Goal: Task Accomplishment & Management: Complete application form

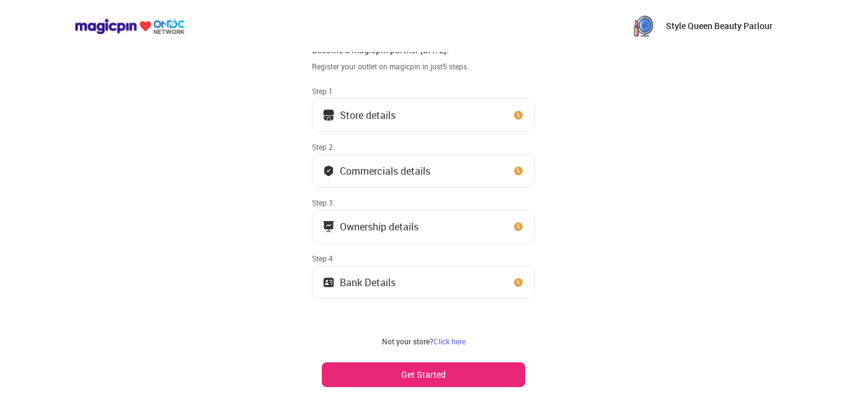
scroll to position [46, 0]
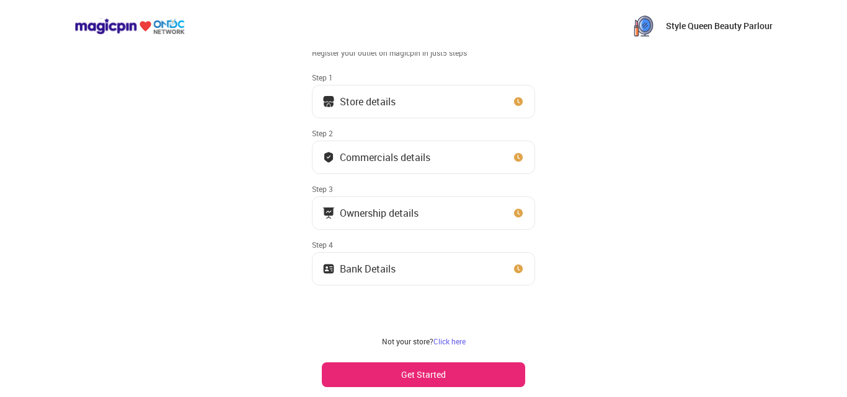
click at [446, 107] on button "Store details" at bounding box center [423, 101] width 223 height 33
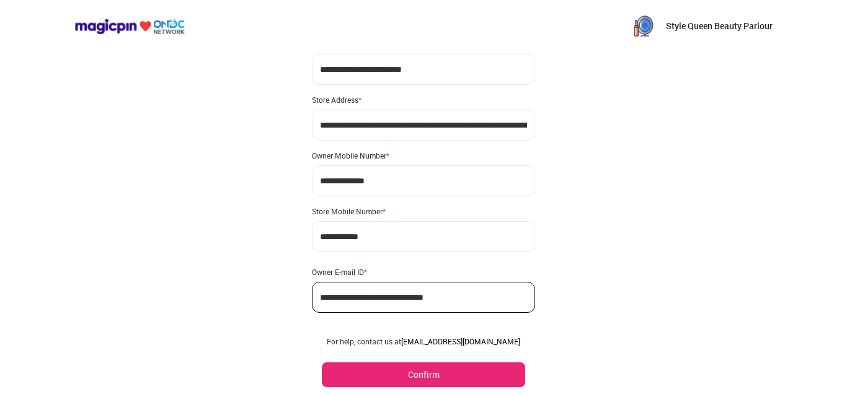
scroll to position [73, 0]
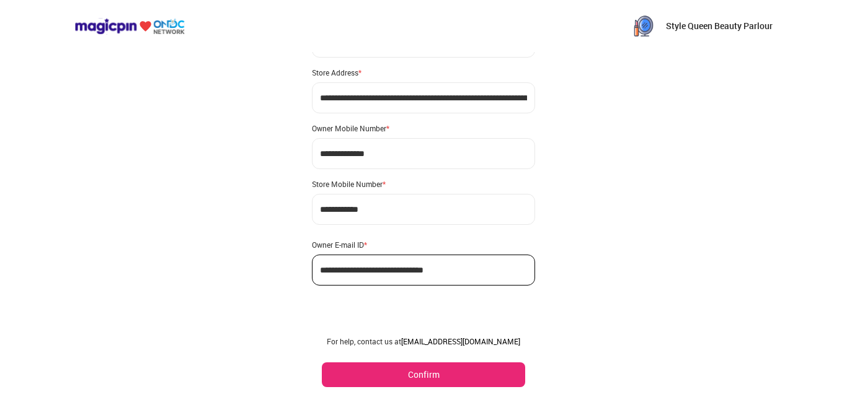
click at [465, 374] on button "Confirm" at bounding box center [423, 375] width 203 height 25
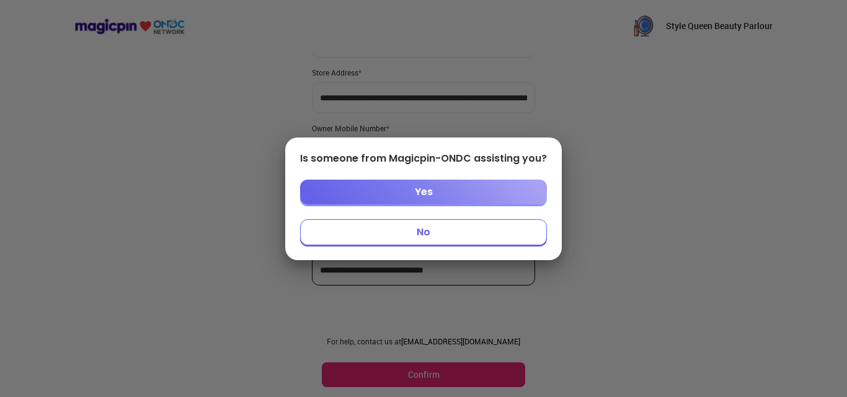
click at [469, 232] on button "No" at bounding box center [423, 232] width 247 height 26
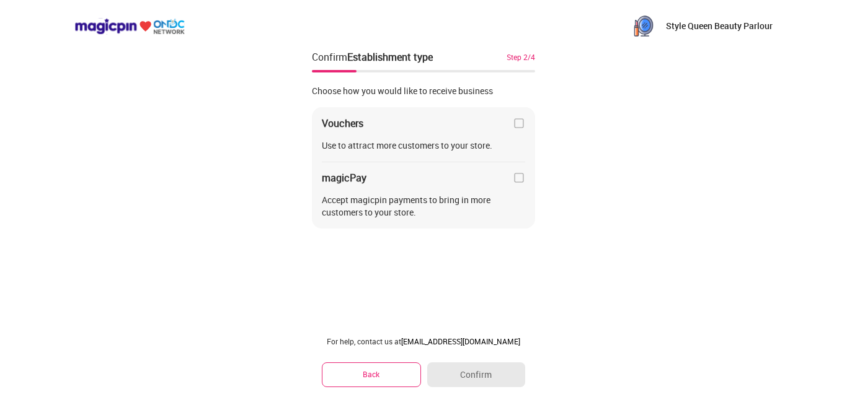
scroll to position [0, 0]
click at [384, 381] on button "Back" at bounding box center [371, 375] width 99 height 24
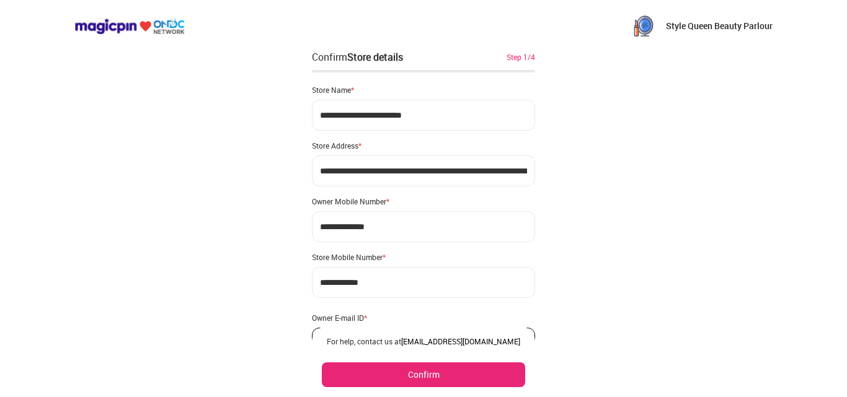
scroll to position [73, 0]
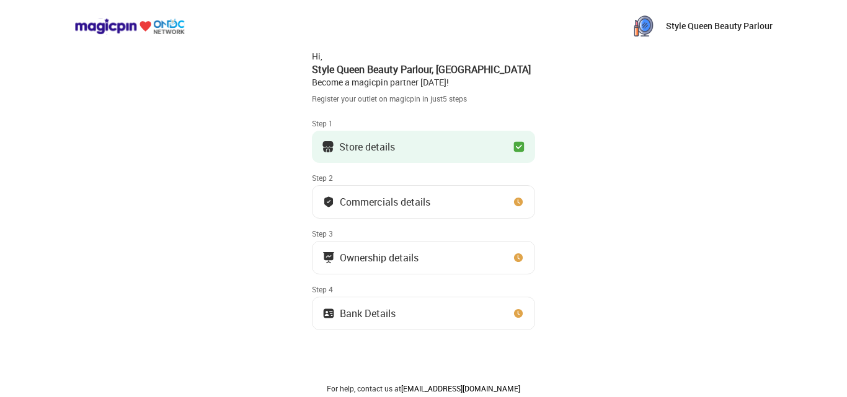
scroll to position [73, 0]
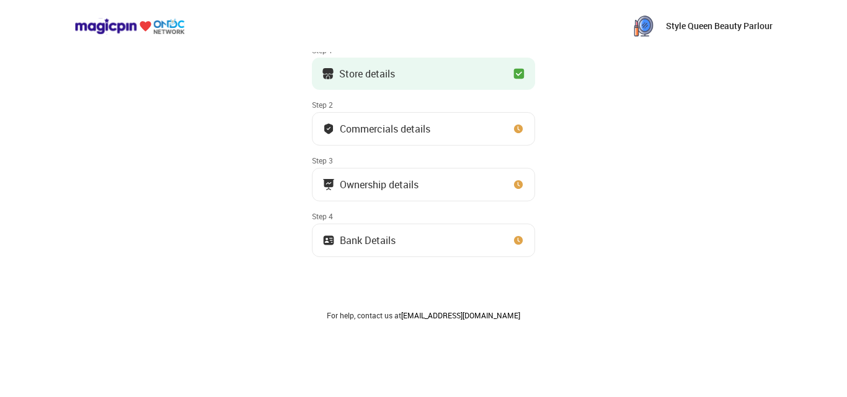
click at [409, 126] on div "Commercials details" at bounding box center [385, 129] width 90 height 6
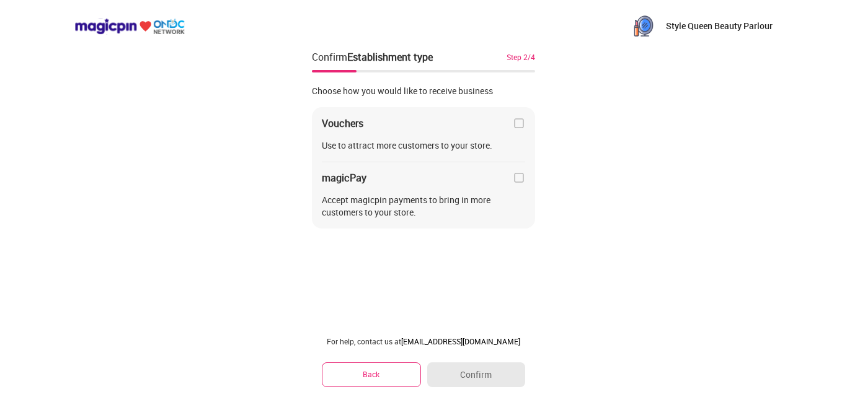
scroll to position [0, 0]
click at [520, 142] on div "Use to attract more customers to your store." at bounding box center [423, 145] width 203 height 12
click at [521, 127] on img at bounding box center [519, 123] width 12 height 12
click at [513, 371] on button "Confirm" at bounding box center [476, 375] width 98 height 25
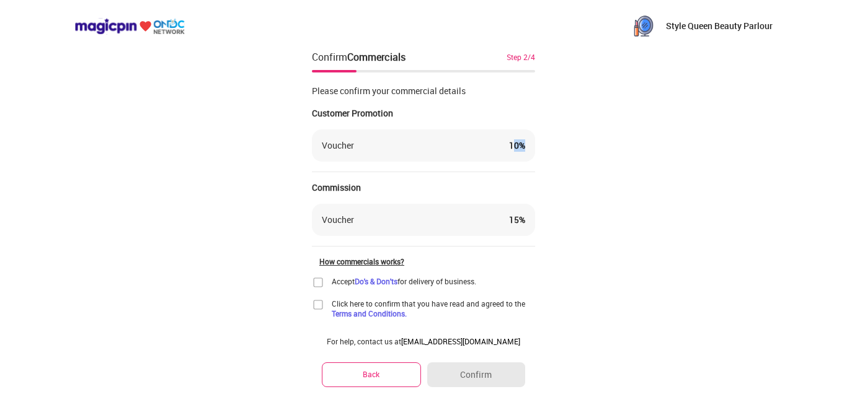
drag, startPoint x: 514, startPoint y: 144, endPoint x: 541, endPoint y: 147, distance: 26.8
click at [531, 145] on div "Voucher 10 %" at bounding box center [423, 146] width 223 height 32
click at [557, 148] on div "Style Queen Beauty Parlour Confirm Commercials Step 2/4 Please confirm your com…" at bounding box center [423, 215] width 847 height 430
click at [524, 154] on div "Voucher 10 %" at bounding box center [423, 146] width 223 height 32
drag, startPoint x: 524, startPoint y: 141, endPoint x: 505, endPoint y: 142, distance: 19.2
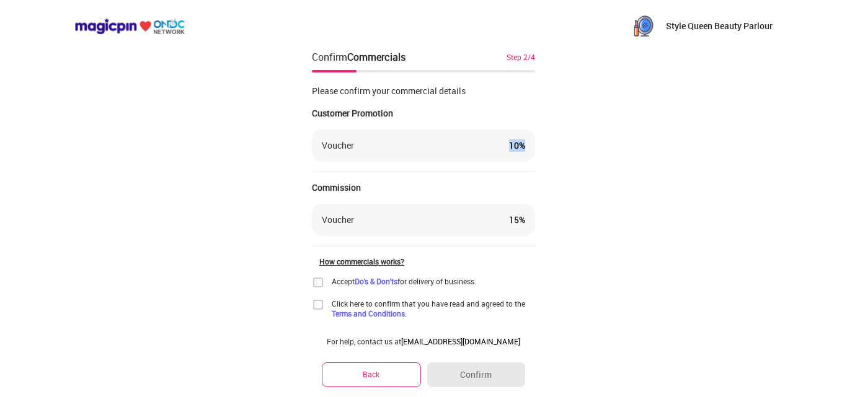
click at [505, 142] on div "Voucher 10 %" at bounding box center [423, 145] width 203 height 12
click at [558, 198] on div "Style Queen Beauty Parlour Confirm Commercials Step 2/4 Please confirm your com…" at bounding box center [423, 215] width 847 height 430
click at [403, 379] on button "Back" at bounding box center [371, 375] width 99 height 24
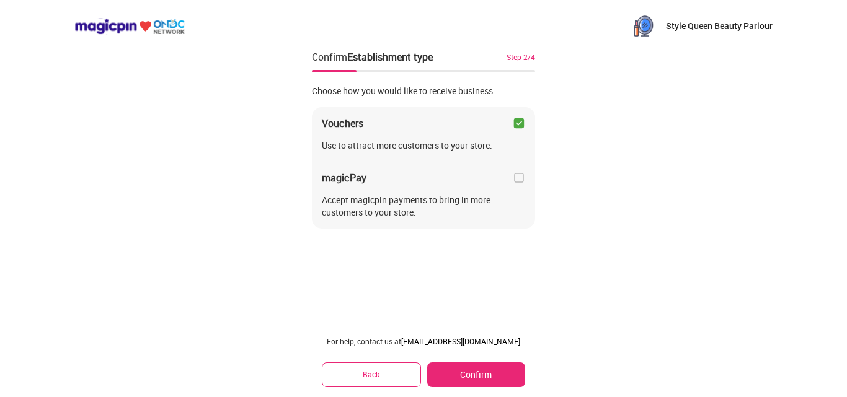
click at [521, 123] on img at bounding box center [519, 123] width 12 height 12
click at [514, 176] on img at bounding box center [519, 178] width 12 height 12
click at [500, 378] on button "Confirm" at bounding box center [476, 375] width 98 height 25
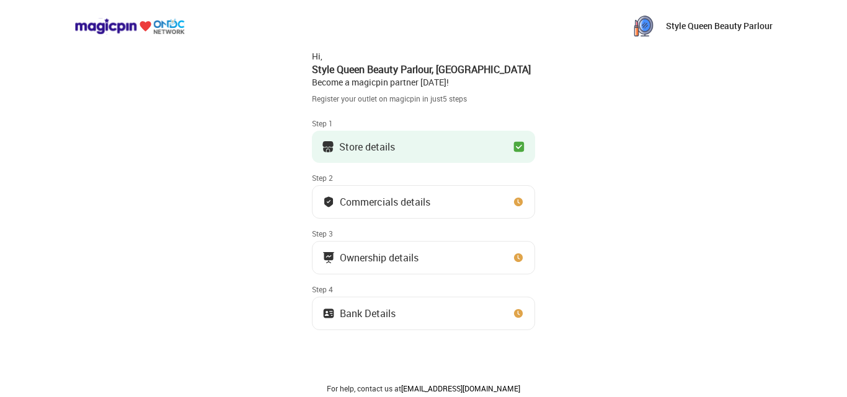
click at [520, 208] on img at bounding box center [518, 202] width 12 height 12
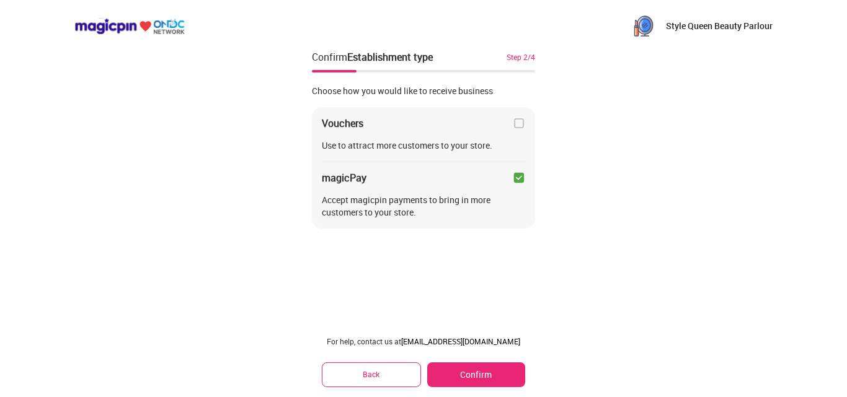
click at [383, 376] on button "Back" at bounding box center [371, 375] width 99 height 24
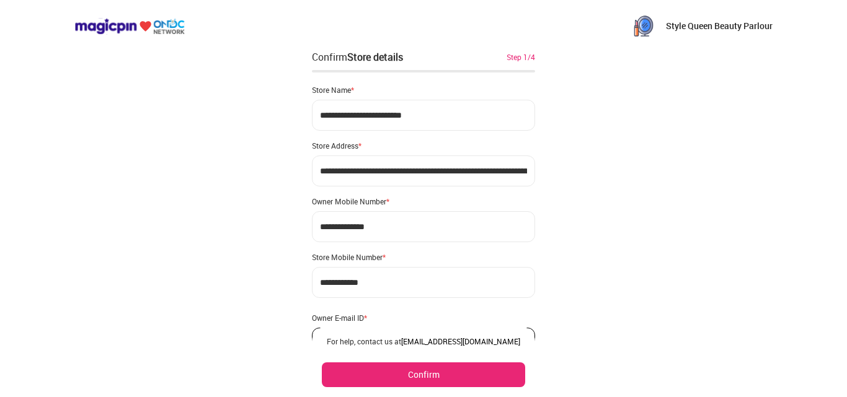
click at [383, 372] on button "Confirm" at bounding box center [423, 375] width 203 height 25
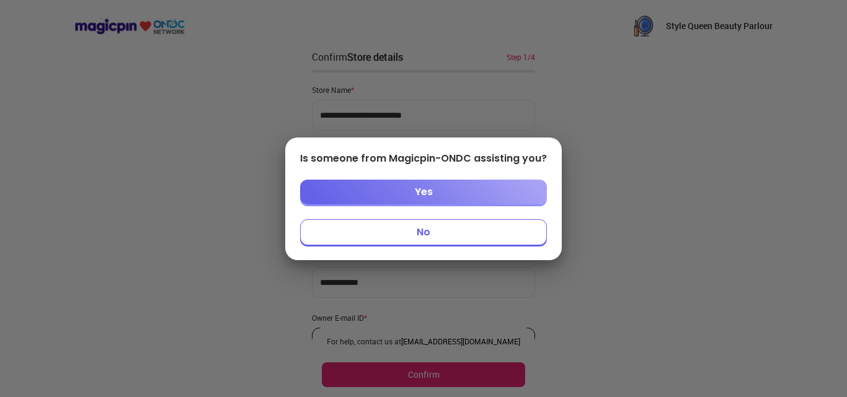
click at [669, 182] on div at bounding box center [423, 198] width 847 height 397
click at [521, 188] on button "Yes" at bounding box center [423, 192] width 247 height 25
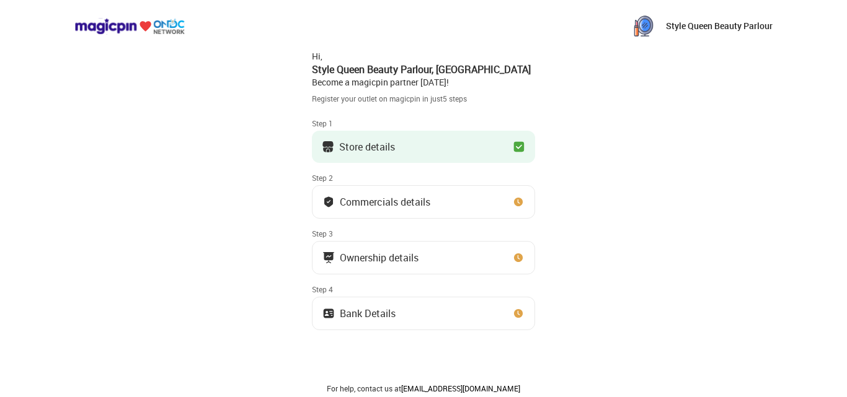
click at [444, 266] on button "Ownership details" at bounding box center [423, 257] width 223 height 33
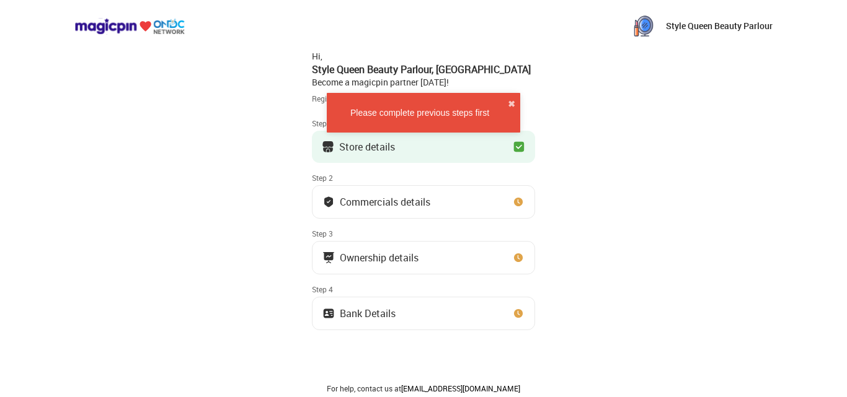
click at [464, 116] on div "Please complete previous steps first" at bounding box center [420, 113] width 176 height 12
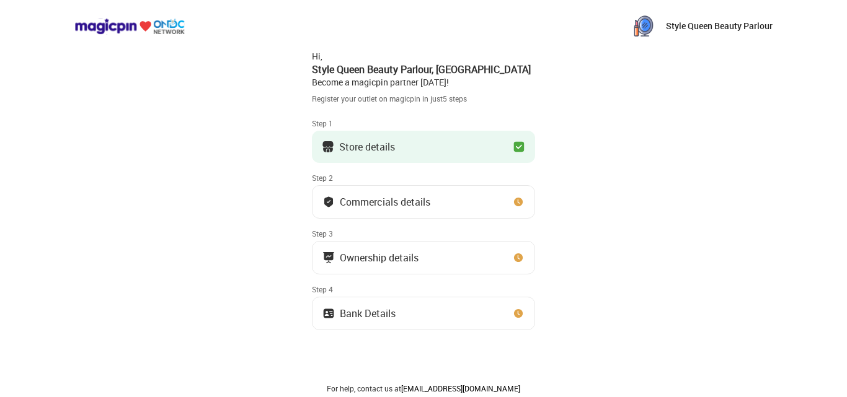
click at [469, 208] on button "Commercials details" at bounding box center [423, 201] width 223 height 33
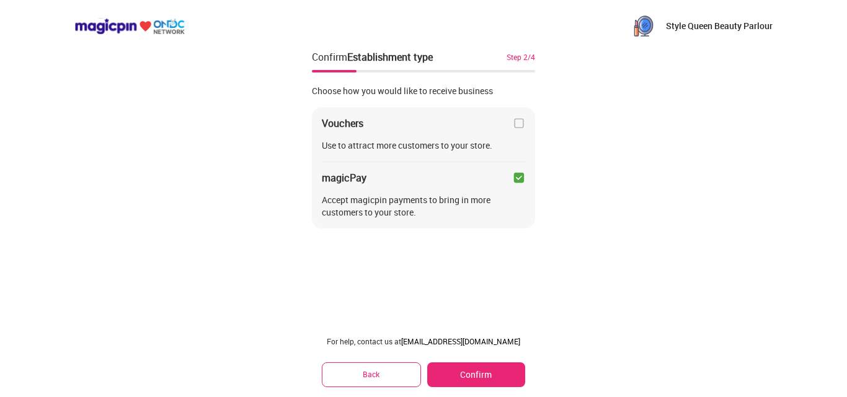
click at [516, 120] on img at bounding box center [519, 123] width 12 height 12
click at [485, 375] on button "Confirm" at bounding box center [476, 375] width 98 height 25
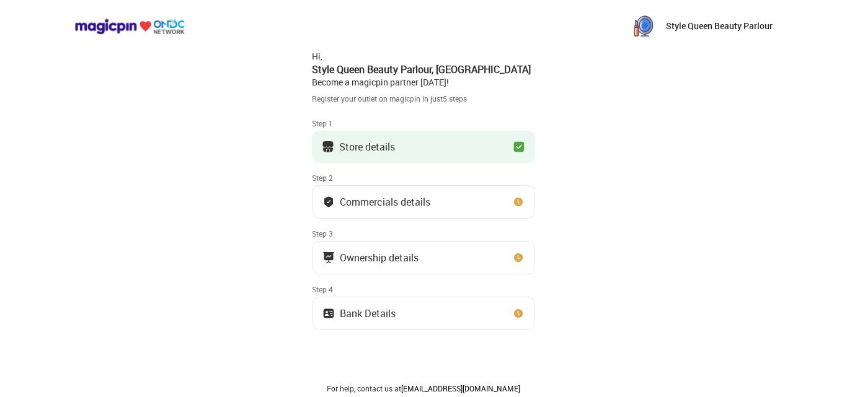
click at [357, 201] on div "Commercials details" at bounding box center [385, 202] width 90 height 6
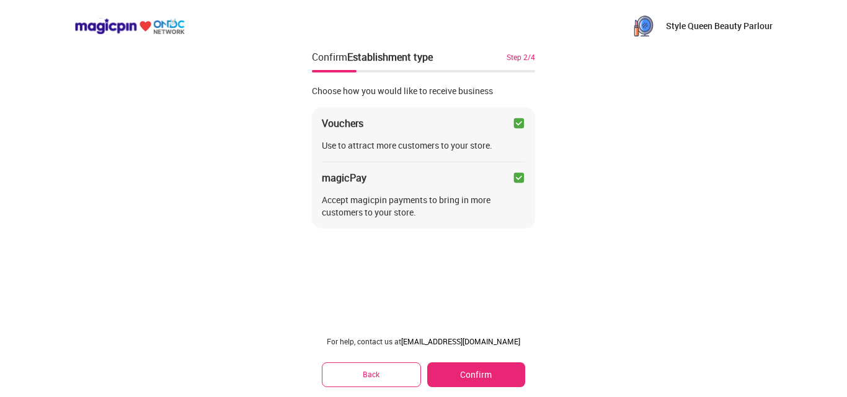
click at [522, 181] on img at bounding box center [519, 178] width 12 height 12
click at [472, 379] on button "Confirm" at bounding box center [476, 375] width 98 height 25
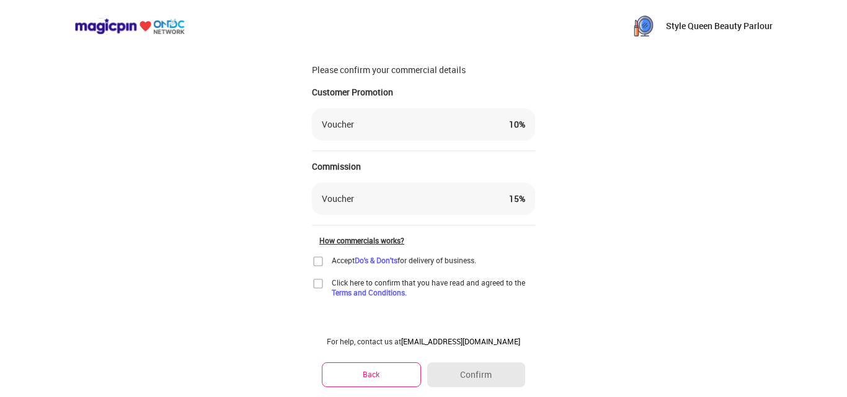
scroll to position [33, 0]
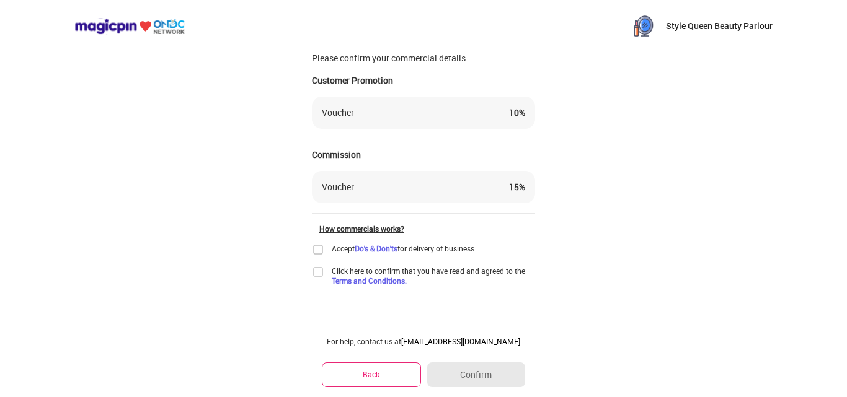
click at [320, 275] on img at bounding box center [318, 272] width 12 height 12
click at [319, 252] on img at bounding box center [318, 250] width 12 height 12
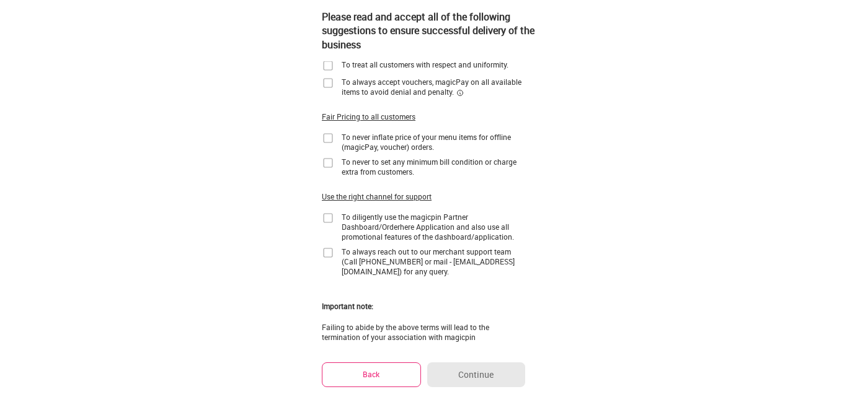
scroll to position [156, 0]
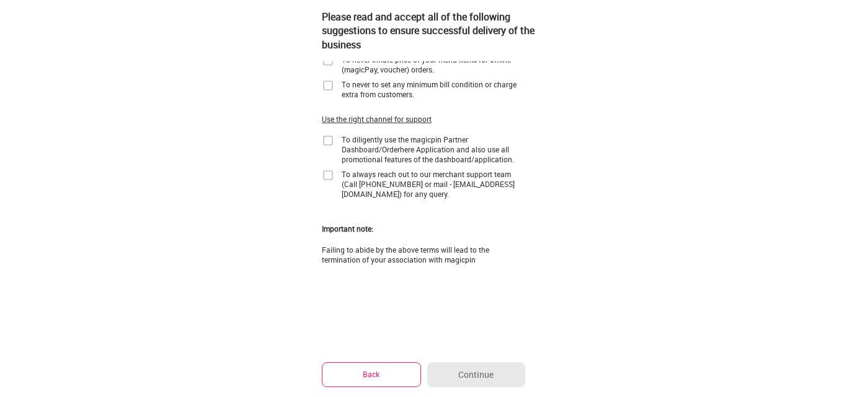
click at [321, 144] on div "Please read and accept all of the following suggestions to ensure successful de…" at bounding box center [423, 74] width 223 height 460
click at [325, 143] on img at bounding box center [328, 140] width 12 height 12
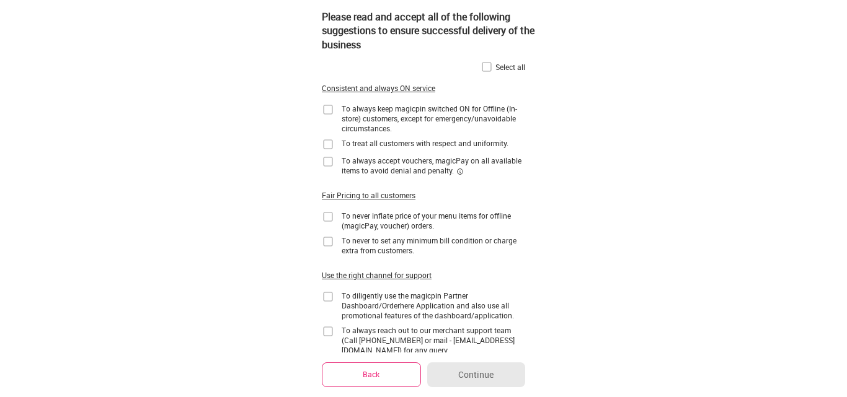
click at [476, 147] on div "To treat all customers with respect and uniformity." at bounding box center [424, 143] width 167 height 10
click at [328, 148] on img at bounding box center [328, 144] width 12 height 12
click at [327, 242] on img at bounding box center [328, 241] width 12 height 12
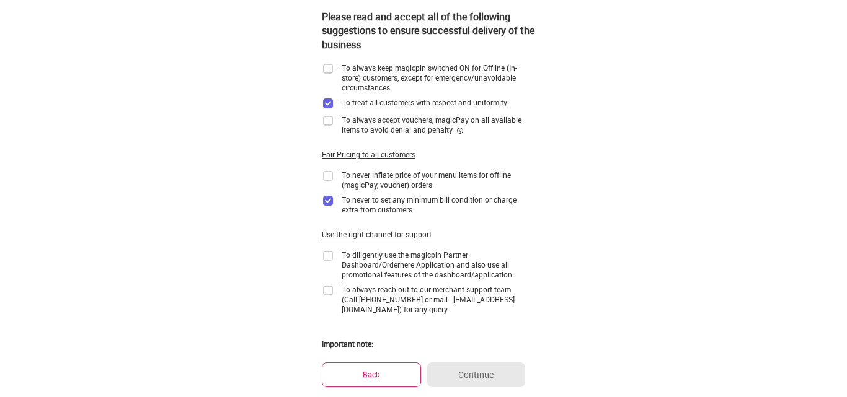
scroll to position [62, 0]
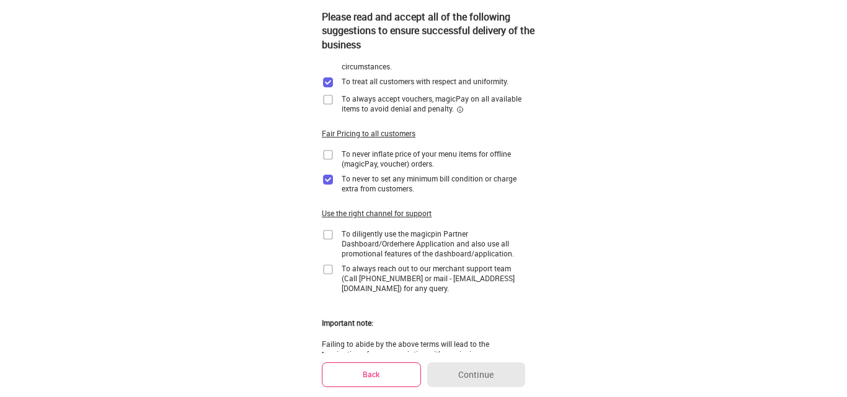
click at [325, 270] on img at bounding box center [328, 269] width 12 height 12
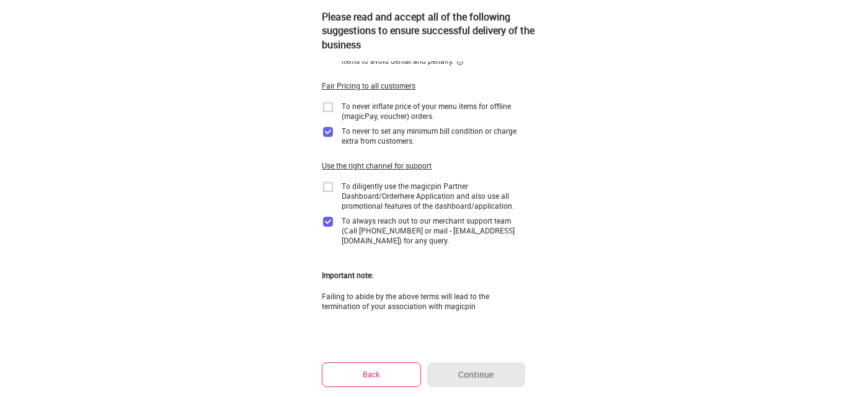
scroll to position [156, 0]
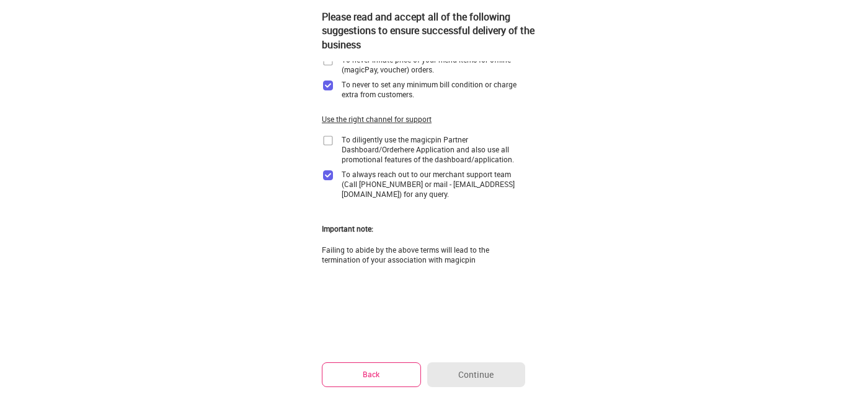
click at [328, 140] on img at bounding box center [328, 140] width 12 height 12
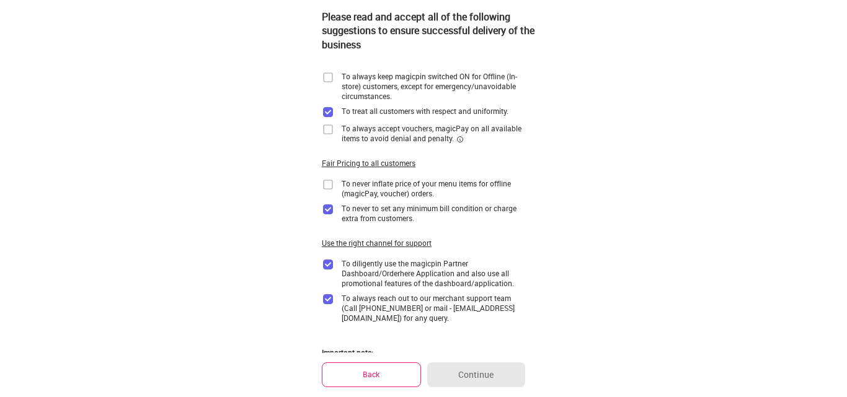
click at [328, 186] on img at bounding box center [328, 184] width 12 height 12
click at [328, 74] on img at bounding box center [328, 77] width 12 height 12
click at [334, 130] on div "To always accept vouchers, magicPay on all available items to avoid denial and …" at bounding box center [423, 133] width 203 height 20
click at [327, 131] on img at bounding box center [328, 129] width 12 height 12
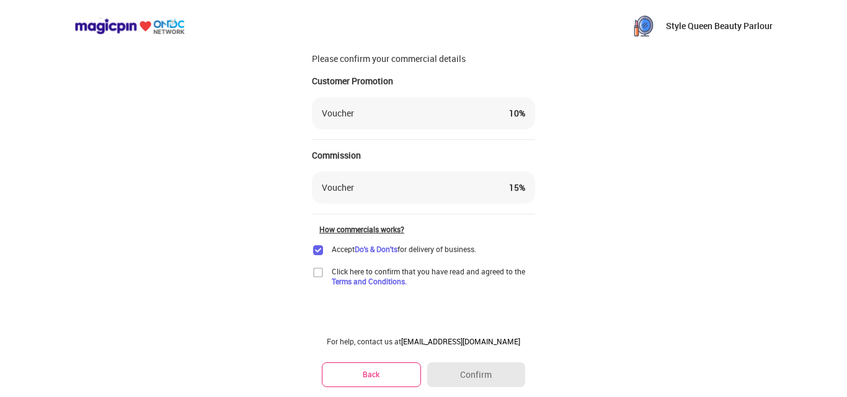
click at [320, 270] on img at bounding box center [318, 272] width 12 height 12
click at [500, 374] on button "Confirm" at bounding box center [476, 375] width 98 height 25
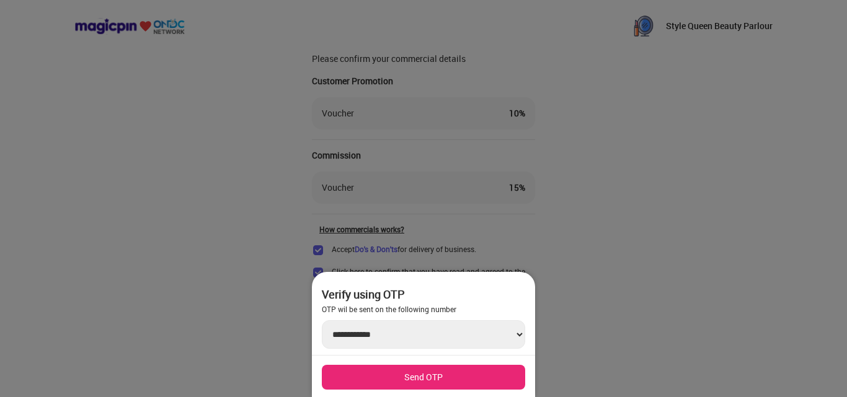
scroll to position [33, 0]
click at [457, 377] on button "Send OTP" at bounding box center [423, 377] width 203 height 25
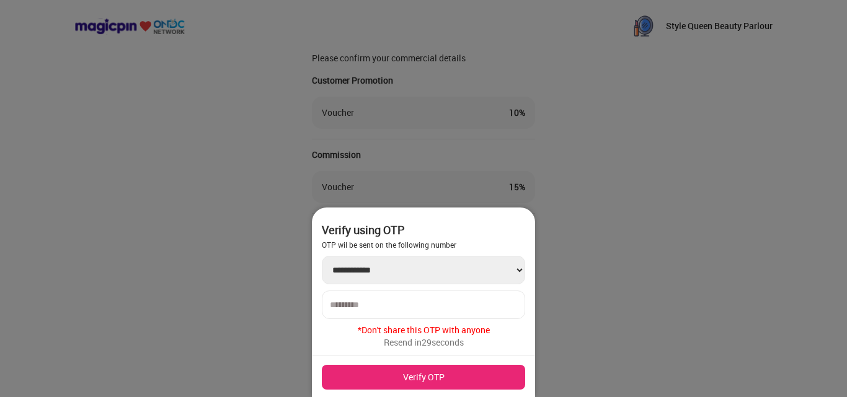
click at [403, 291] on div at bounding box center [423, 305] width 203 height 29
click at [400, 295] on div at bounding box center [423, 305] width 203 height 29
click at [402, 309] on input "number" at bounding box center [423, 305] width 187 height 10
type input "******"
click at [397, 382] on button "Verify OTP" at bounding box center [423, 377] width 203 height 25
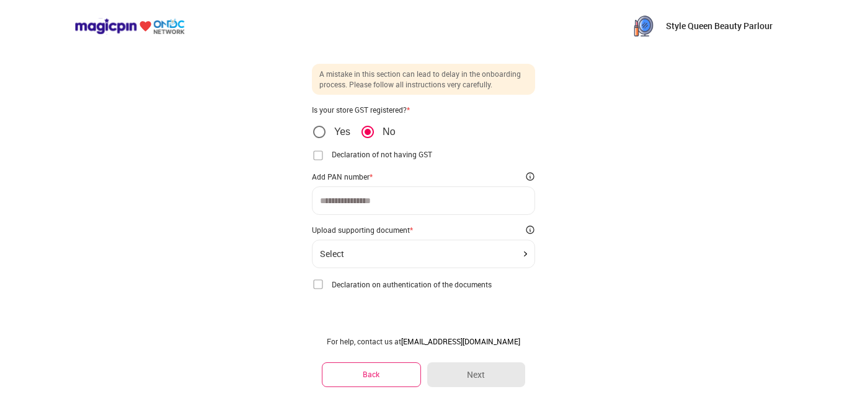
scroll to position [26, 0]
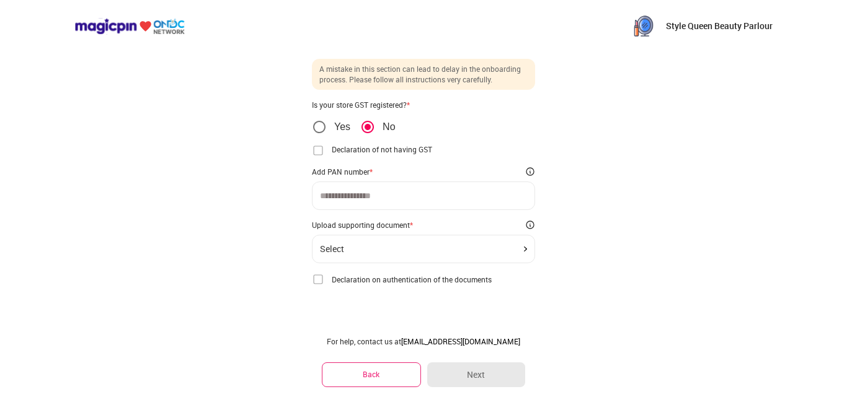
click at [390, 242] on div "Select" at bounding box center [423, 249] width 223 height 29
click at [404, 264] on div "A mistake in this section can lead to delay in the onboarding process. Please f…" at bounding box center [423, 172] width 223 height 227
click at [467, 239] on div "Select" at bounding box center [423, 249] width 223 height 29
click at [315, 284] on img at bounding box center [318, 279] width 12 height 12
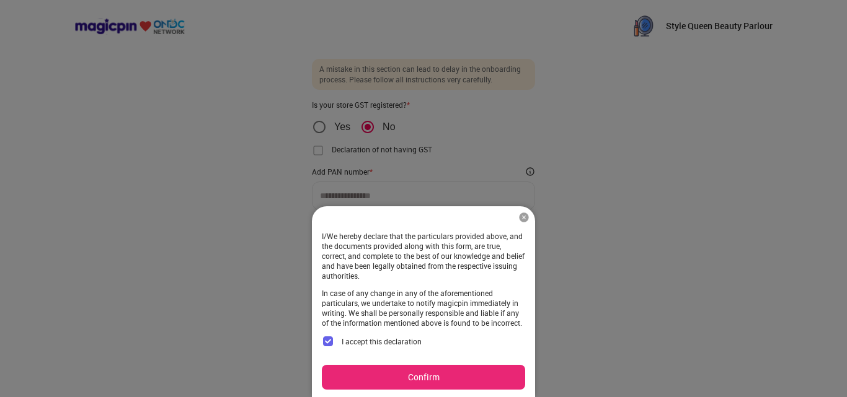
click at [522, 215] on img at bounding box center [523, 217] width 12 height 12
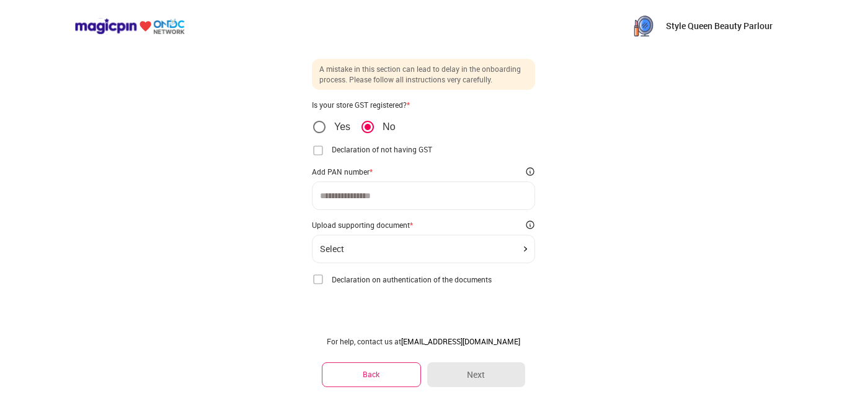
click at [747, 24] on p "Style Queen Beauty Parlour" at bounding box center [719, 26] width 107 height 12
click at [337, 363] on button "Back" at bounding box center [371, 375] width 99 height 24
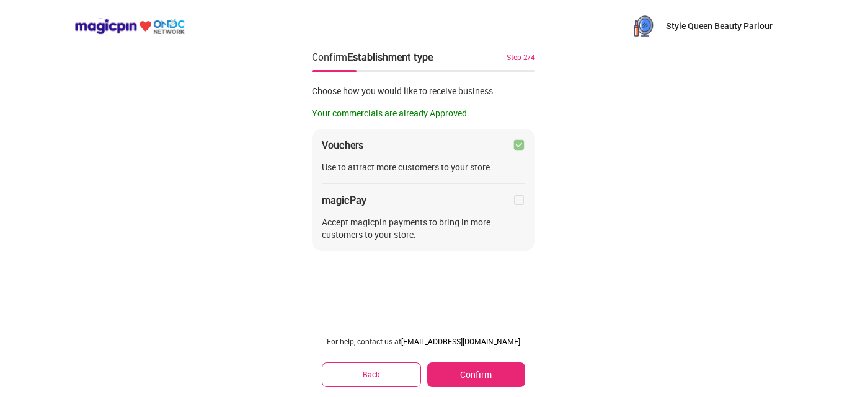
click at [368, 387] on button "Back" at bounding box center [371, 375] width 99 height 24
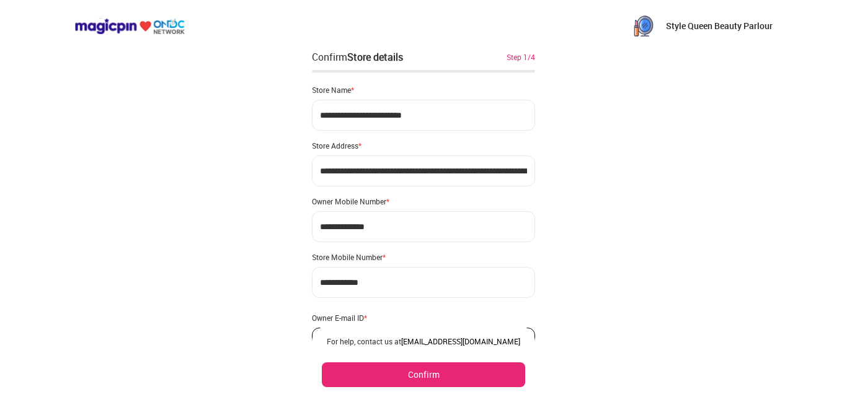
click at [368, 387] on button "Confirm" at bounding box center [423, 375] width 203 height 25
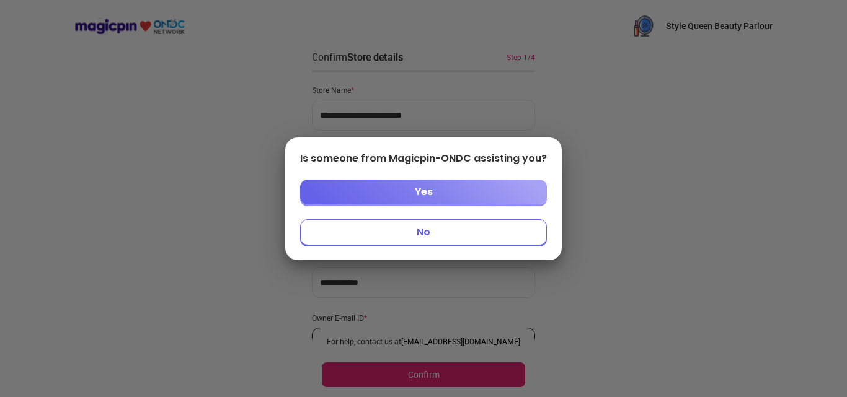
click at [441, 191] on button "Yes" at bounding box center [423, 192] width 247 height 25
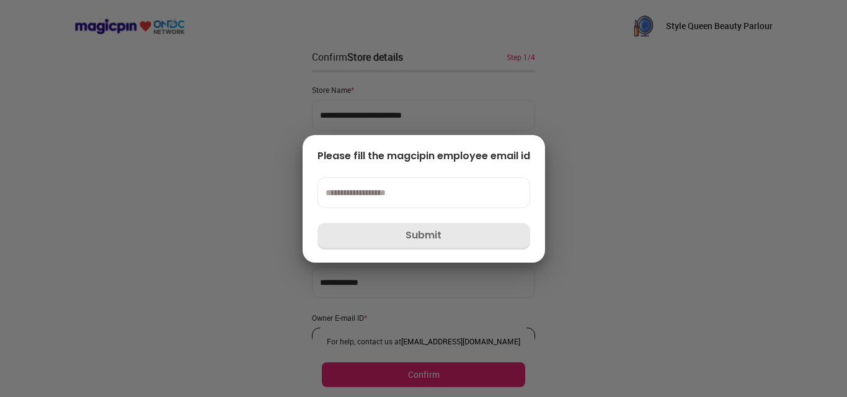
click at [441, 191] on input at bounding box center [423, 192] width 213 height 31
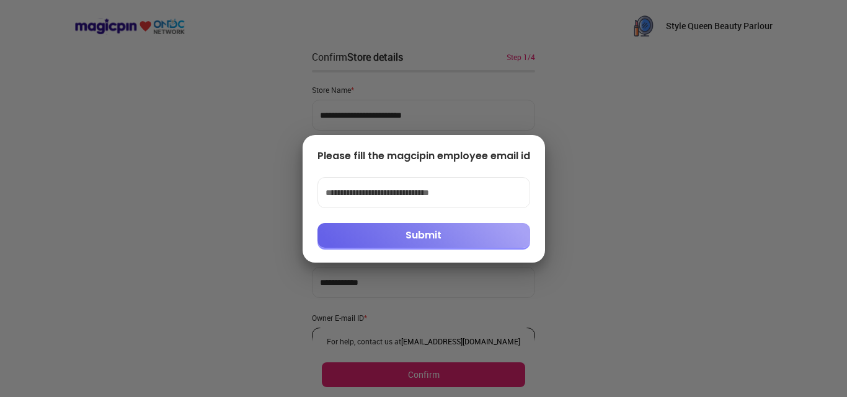
type input "**********"
click at [452, 244] on button "Submit" at bounding box center [423, 235] width 213 height 25
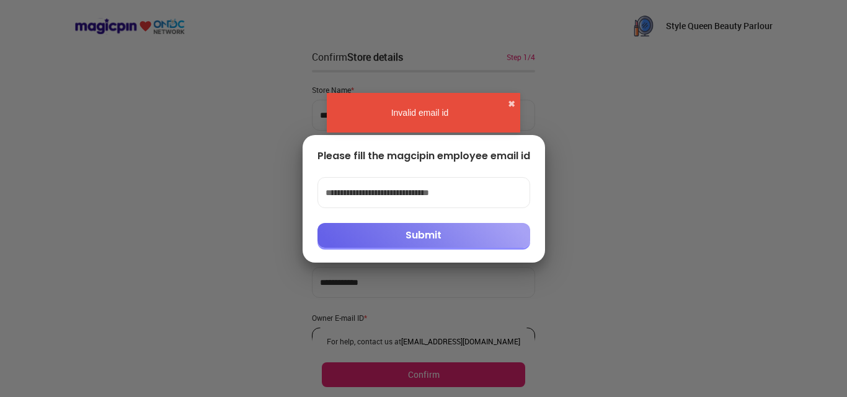
click at [343, 192] on input "**********" at bounding box center [423, 192] width 213 height 31
click at [369, 190] on input "**********" at bounding box center [423, 192] width 213 height 31
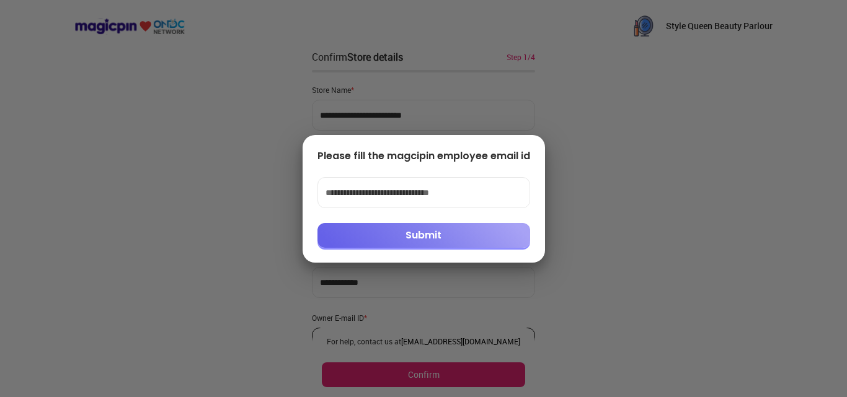
click at [392, 196] on input "**********" at bounding box center [423, 192] width 213 height 31
click at [419, 190] on input "**********" at bounding box center [423, 192] width 213 height 31
click at [453, 230] on button "Submit" at bounding box center [423, 235] width 213 height 25
click at [102, 167] on div at bounding box center [423, 198] width 847 height 397
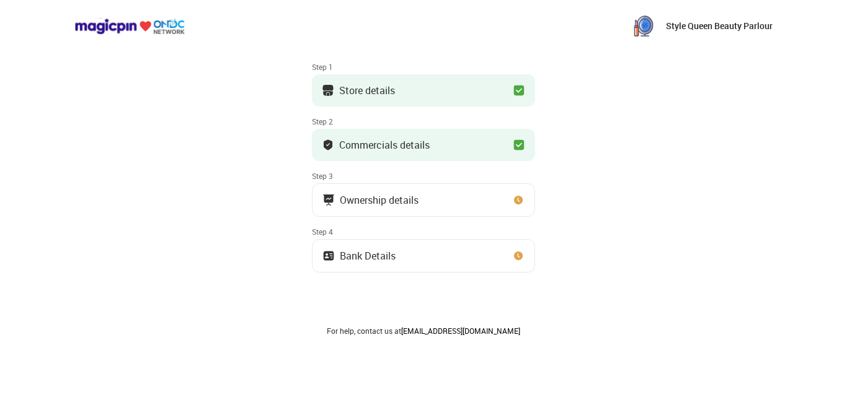
scroll to position [107, 0]
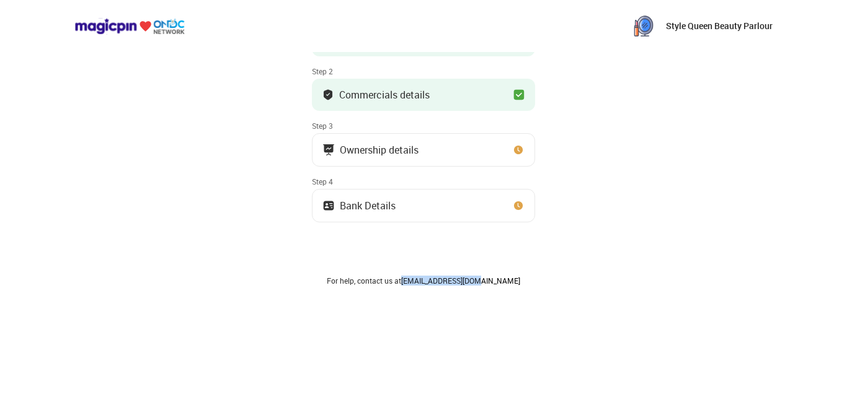
drag, startPoint x: 501, startPoint y: 279, endPoint x: 427, endPoint y: 277, distance: 73.8
click at [427, 277] on div "For help, contact us at [EMAIL_ADDRESS][DOMAIN_NAME]" at bounding box center [423, 281] width 223 height 10
copy link "[EMAIL_ADDRESS][DOMAIN_NAME]"
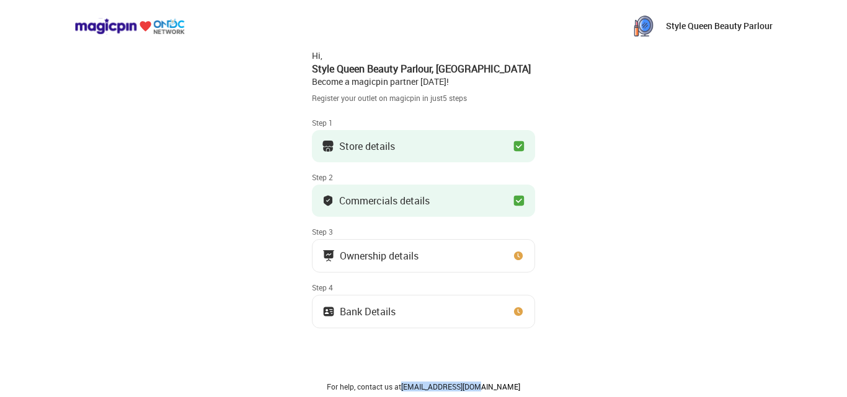
scroll to position [0, 0]
click at [666, 19] on div "Style Queen Beauty Parlour" at bounding box center [701, 26] width 141 height 25
click at [700, 23] on p "Style Queen Beauty Parlour" at bounding box center [719, 26] width 107 height 12
click at [702, 30] on p "Style Queen Beauty Parlour" at bounding box center [719, 26] width 107 height 12
click at [643, 26] on img at bounding box center [643, 26] width 25 height 25
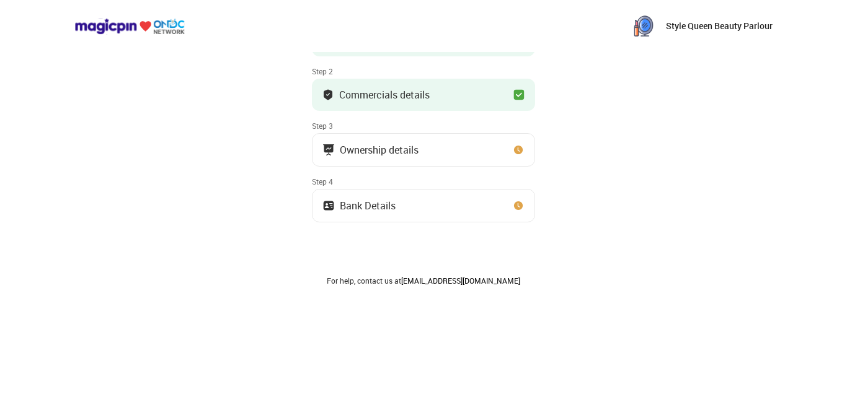
click at [382, 159] on button "Ownership details" at bounding box center [423, 149] width 223 height 33
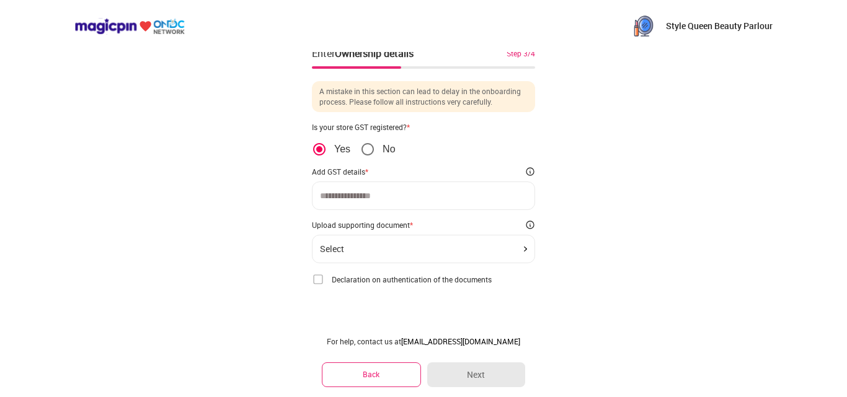
scroll to position [4, 0]
click at [366, 378] on button "Back" at bounding box center [371, 375] width 99 height 24
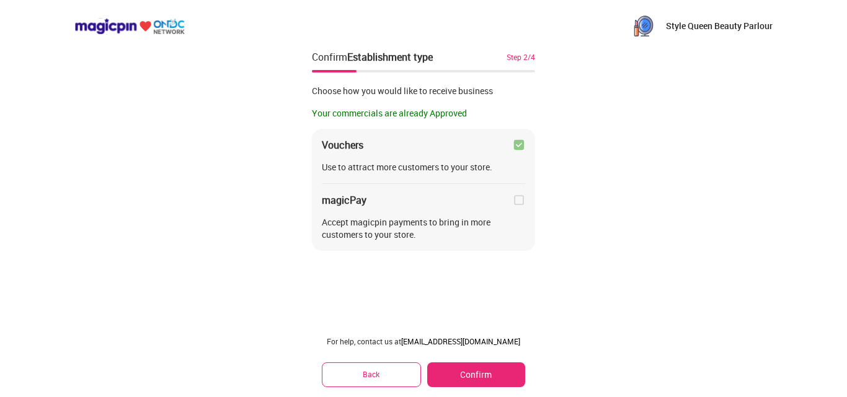
scroll to position [0, 0]
click at [371, 380] on button "Back" at bounding box center [371, 375] width 99 height 24
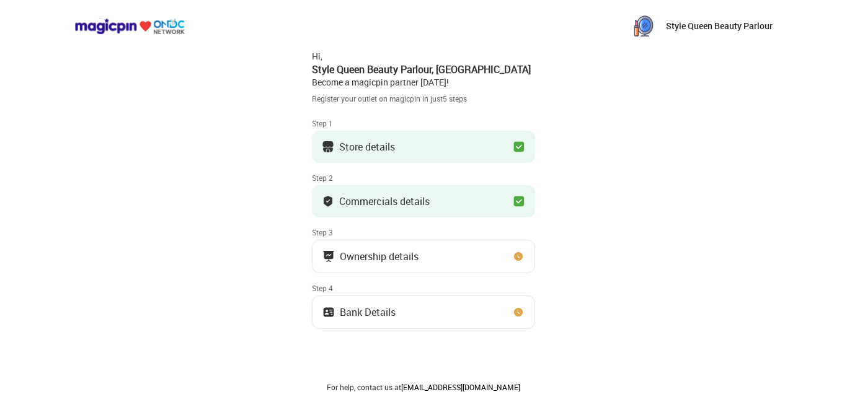
click at [465, 248] on button "Ownership details" at bounding box center [423, 256] width 223 height 33
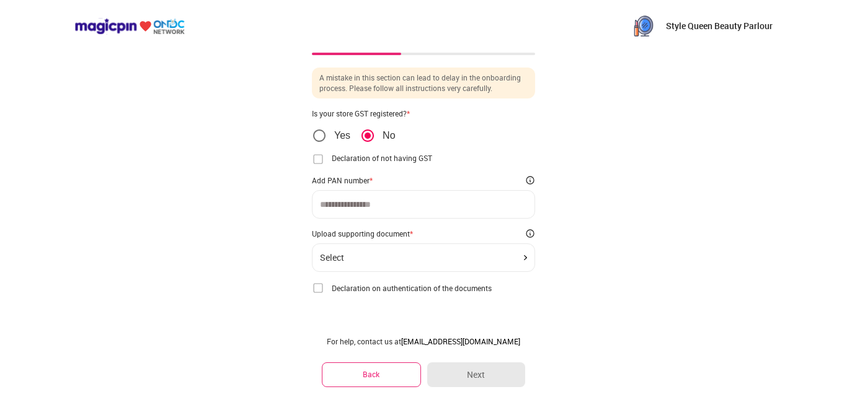
scroll to position [26, 0]
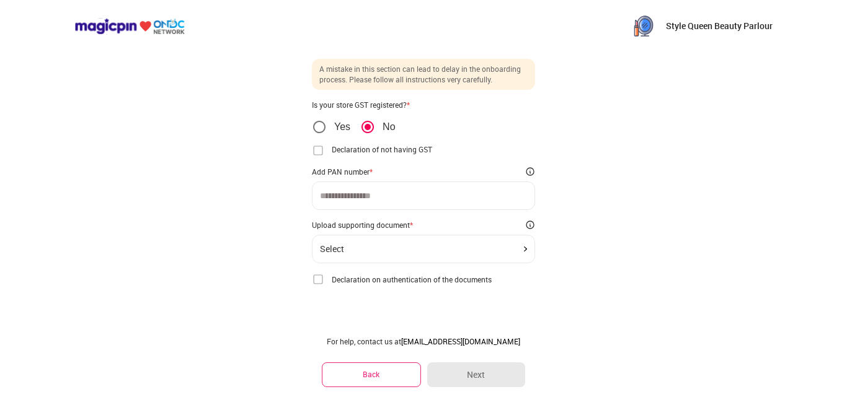
click at [315, 283] on img at bounding box center [318, 279] width 12 height 12
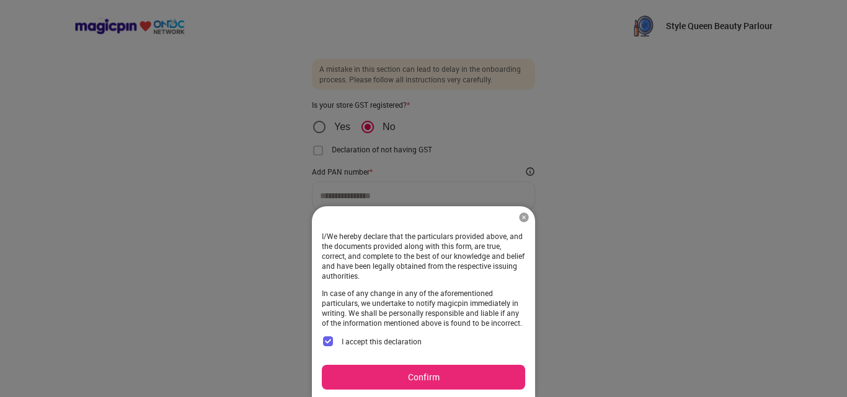
click at [396, 383] on button "Confirm" at bounding box center [423, 377] width 203 height 25
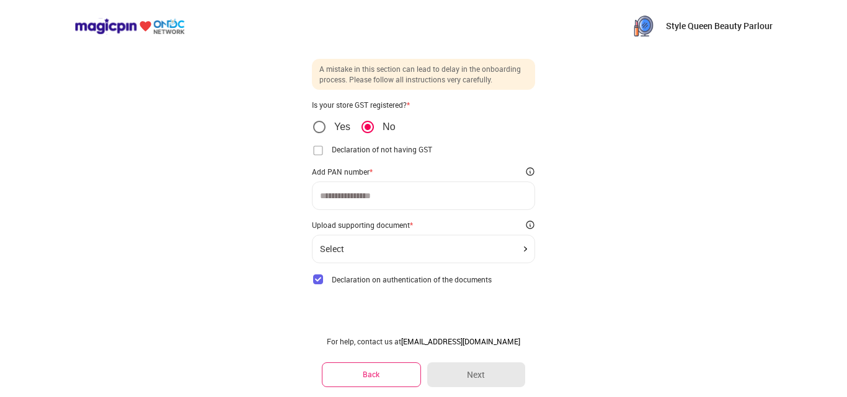
click at [359, 195] on input at bounding box center [423, 196] width 207 height 10
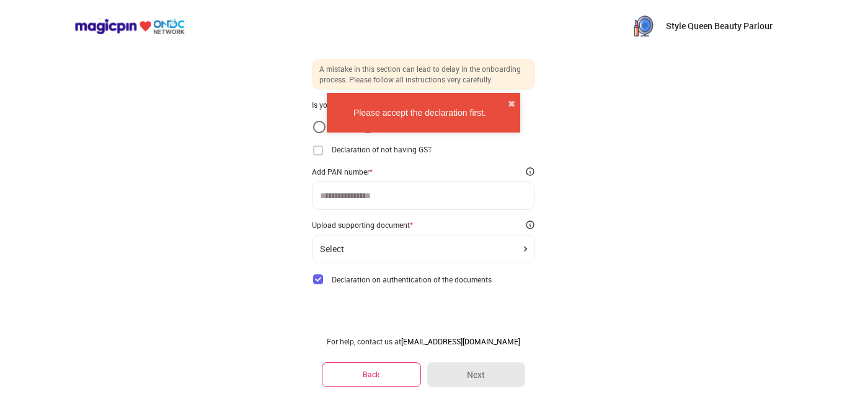
click at [359, 195] on input at bounding box center [423, 196] width 207 height 10
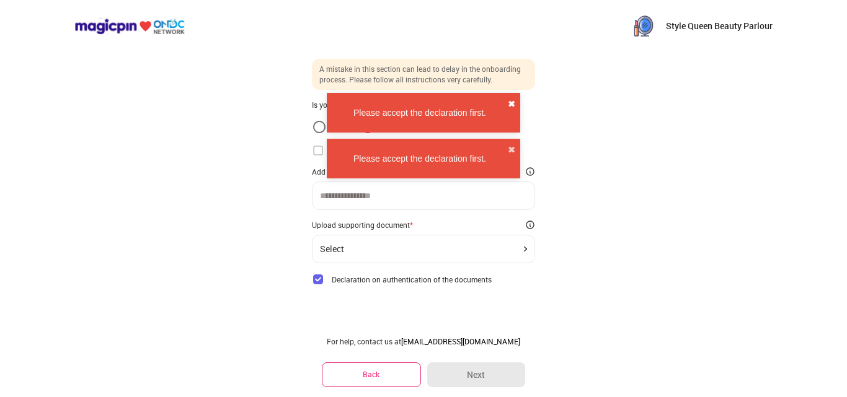
click at [511, 102] on button "✖" at bounding box center [511, 104] width 7 height 12
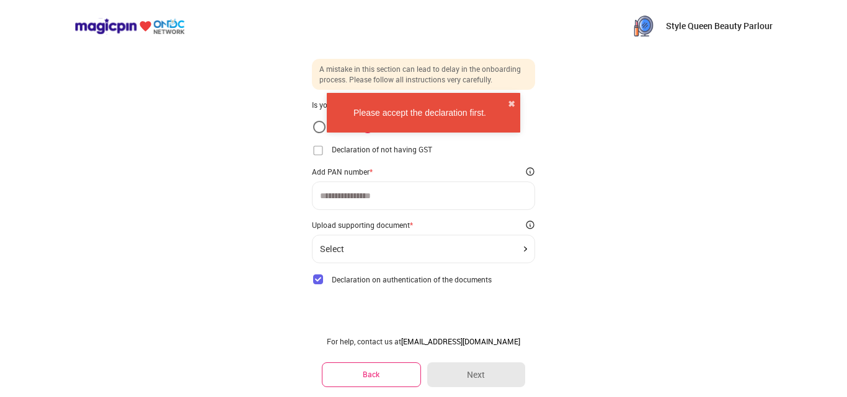
click at [511, 102] on button "✖" at bounding box center [511, 104] width 7 height 12
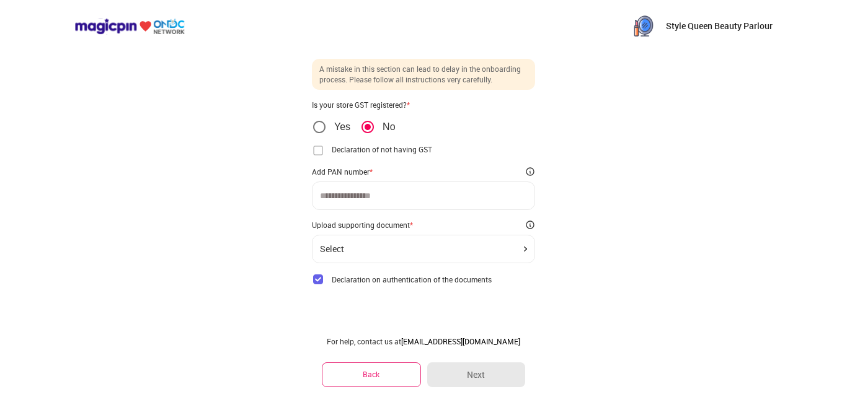
click at [385, 250] on div "Select" at bounding box center [423, 249] width 207 height 10
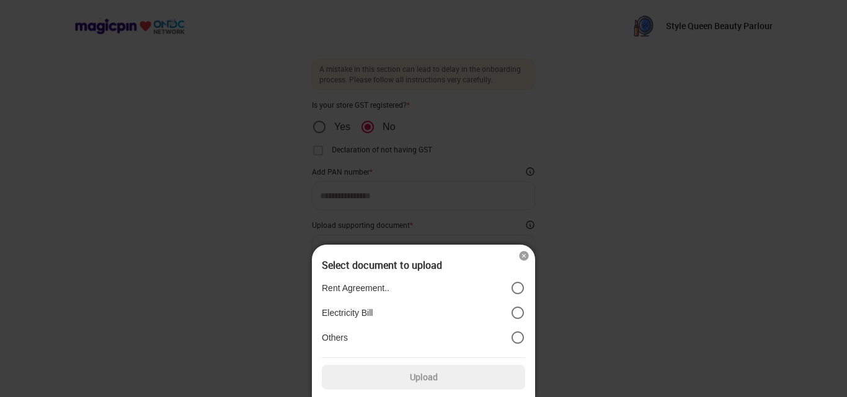
click at [363, 336] on label "Others" at bounding box center [423, 337] width 203 height 15
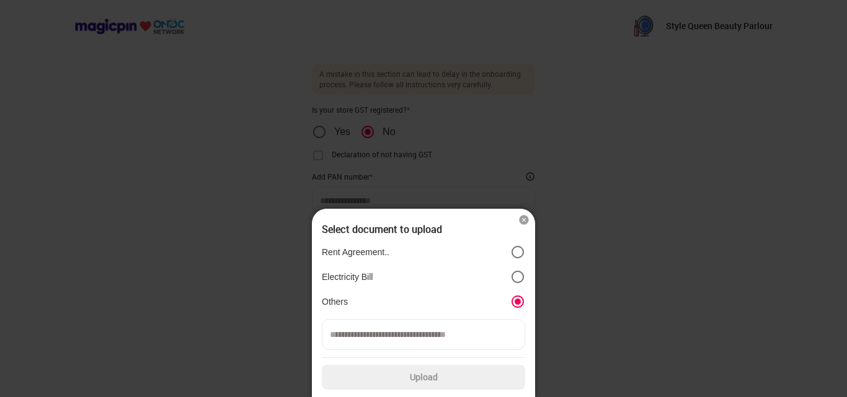
scroll to position [21, 0]
click at [452, 347] on input at bounding box center [423, 334] width 203 height 31
click at [526, 216] on img at bounding box center [523, 220] width 12 height 12
